Goal: Navigation & Orientation: Find specific page/section

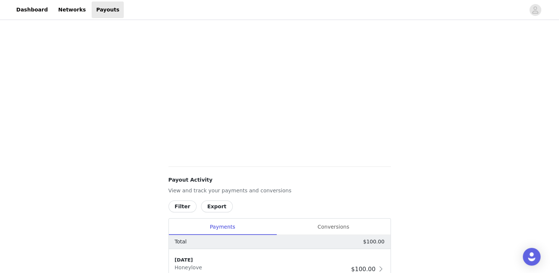
scroll to position [195, 0]
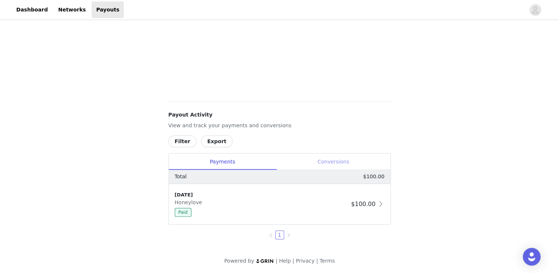
click at [322, 160] on div "Conversions" at bounding box center [333, 161] width 114 height 17
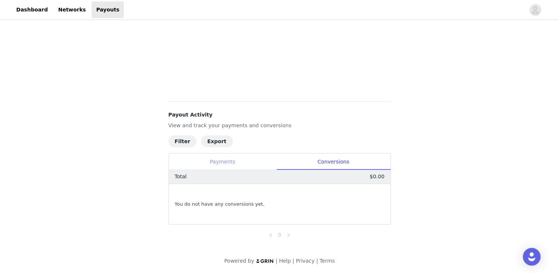
click at [223, 161] on div "Payments" at bounding box center [223, 161] width 108 height 17
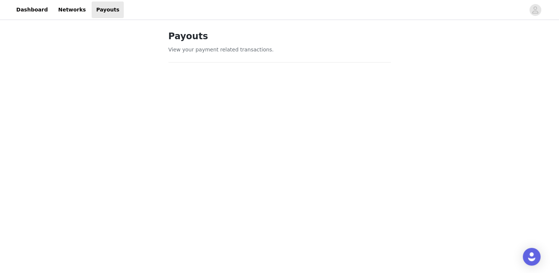
scroll to position [0, 0]
click at [68, 9] on link "Networks" at bounding box center [72, 9] width 37 height 17
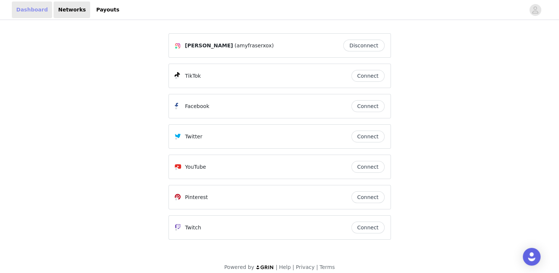
click at [40, 11] on link "Dashboard" at bounding box center [32, 9] width 40 height 17
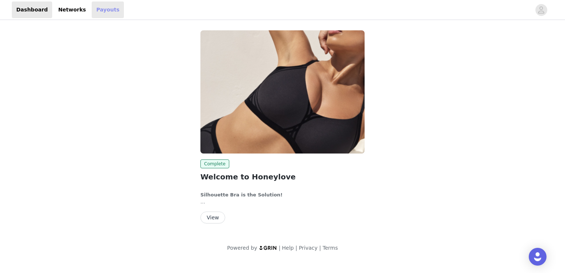
click at [98, 12] on link "Payouts" at bounding box center [108, 9] width 32 height 17
